Goal: Check status: Check status

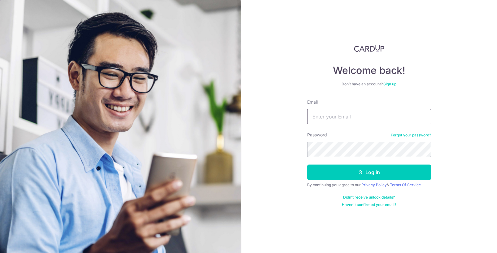
click at [368, 117] on input "Email" at bounding box center [369, 116] width 124 height 15
type input "[EMAIL_ADDRESS][DOMAIN_NAME]"
click at [307, 165] on button "Log in" at bounding box center [369, 172] width 124 height 15
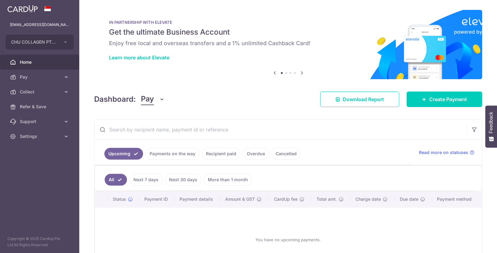
click at [233, 155] on link "Recipient paid" at bounding box center [221, 154] width 38 height 12
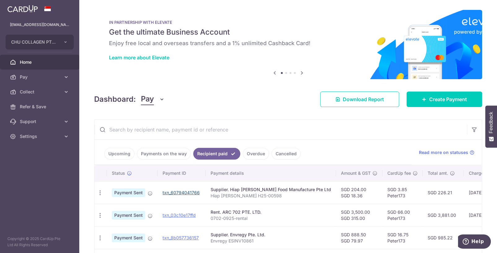
click at [198, 192] on div at bounding box center [251, 128] width 502 height 256
click at [181, 192] on link "txn_60794041766" at bounding box center [181, 192] width 37 height 5
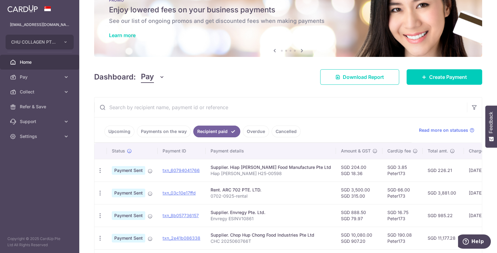
scroll to position [32, 0]
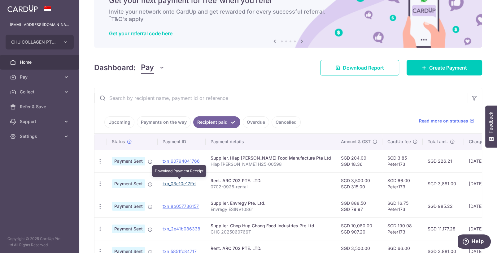
drag, startPoint x: 187, startPoint y: 183, endPoint x: 270, endPoint y: 139, distance: 94.2
click at [187, 183] on link "txn_03c10e17ffd" at bounding box center [179, 183] width 33 height 5
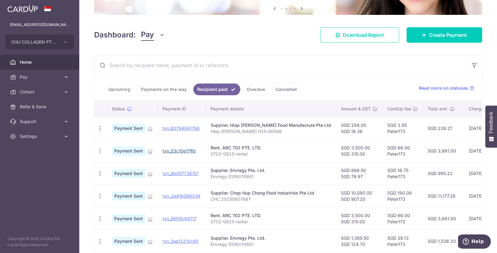
scroll to position [95, 0]
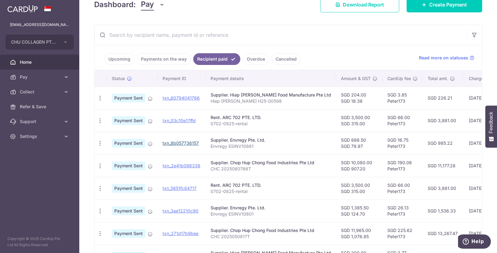
click at [186, 142] on link "txn_8b057736157" at bounding box center [181, 143] width 36 height 5
click at [185, 164] on link "txn_2e41b086338" at bounding box center [182, 165] width 38 height 5
